Goal: Navigation & Orientation: Find specific page/section

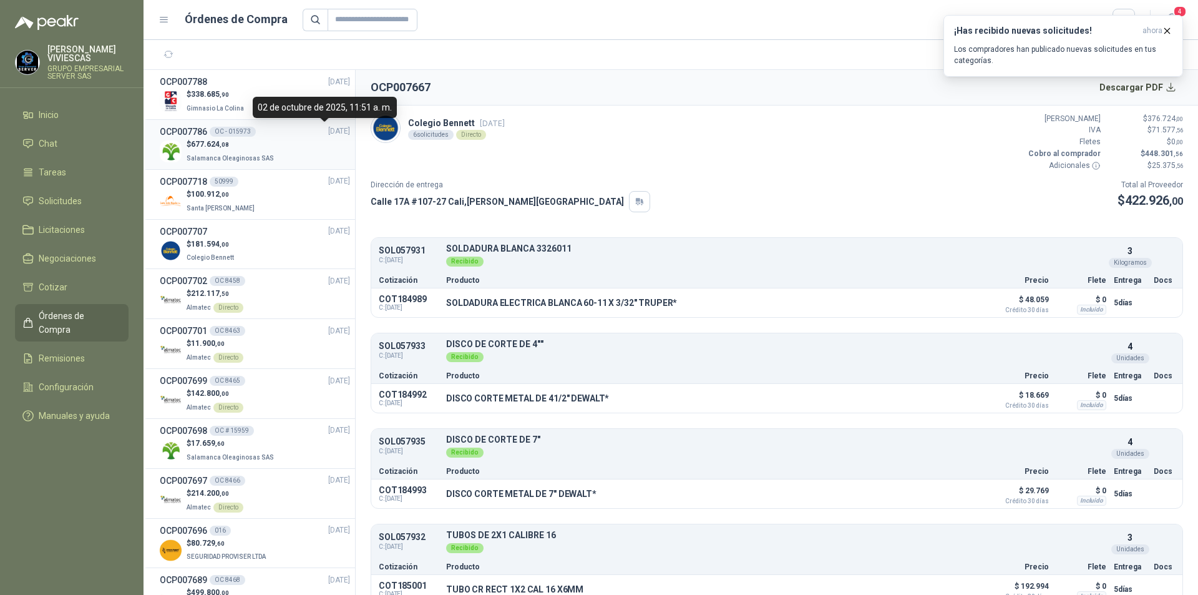
click at [328, 134] on span "[DATE]" at bounding box center [339, 131] width 22 height 12
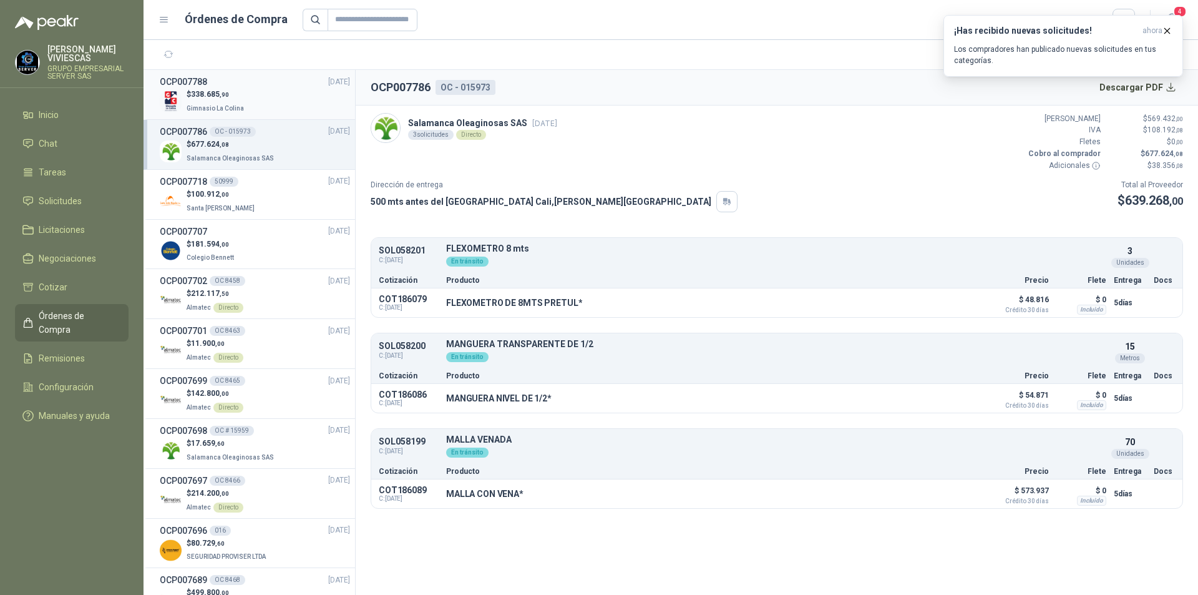
click at [298, 98] on div "$ 338.685 ,90 Gimnasio La Colina" at bounding box center [255, 102] width 190 height 26
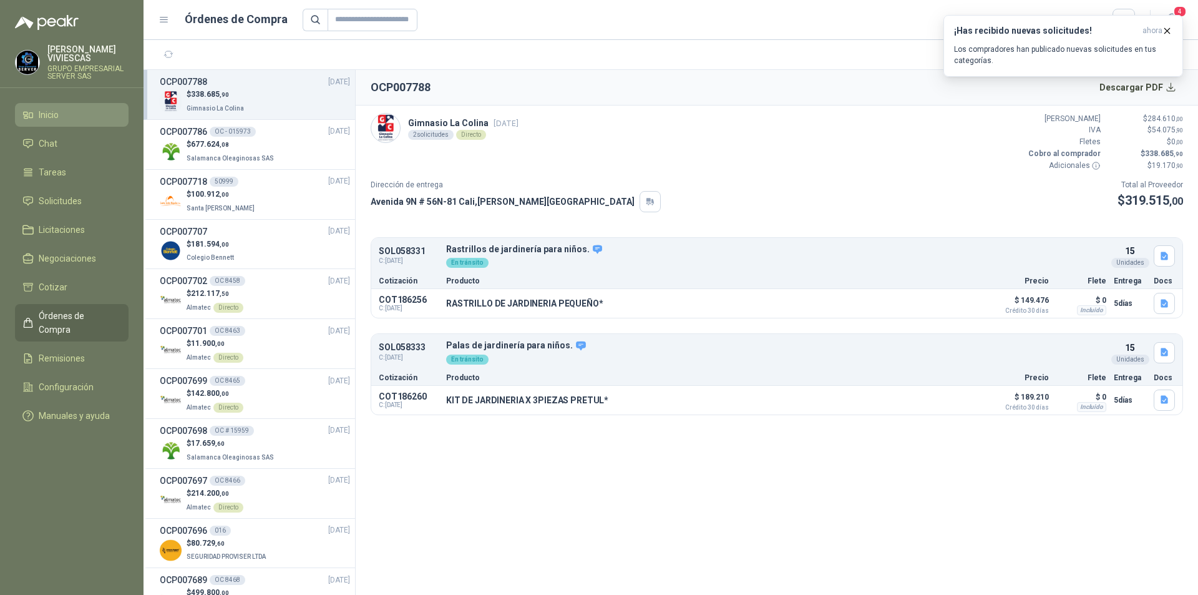
click at [70, 111] on li "Inicio" at bounding box center [71, 115] width 99 height 14
